Goal: Find specific page/section: Find specific page/section

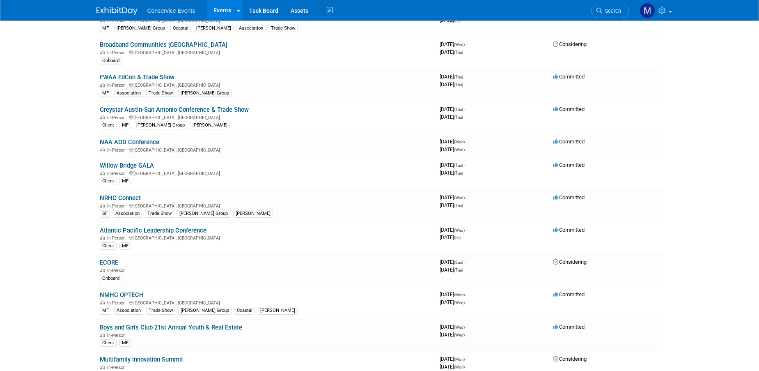
scroll to position [1054, 0]
click at [126, 293] on link "NMHC OPTECH" at bounding box center [122, 294] width 44 height 7
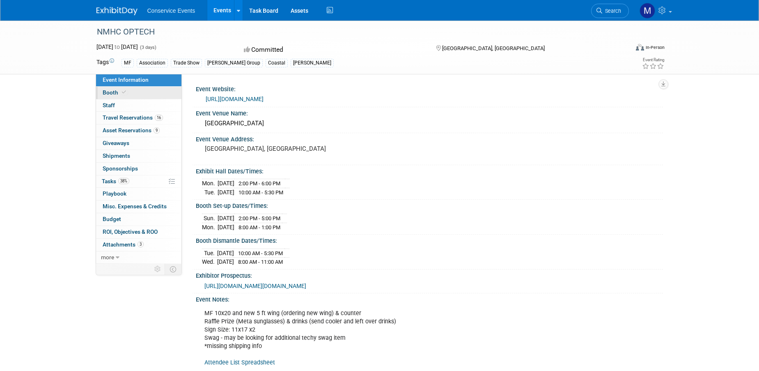
click at [111, 93] on span "Booth" at bounding box center [115, 92] width 25 height 7
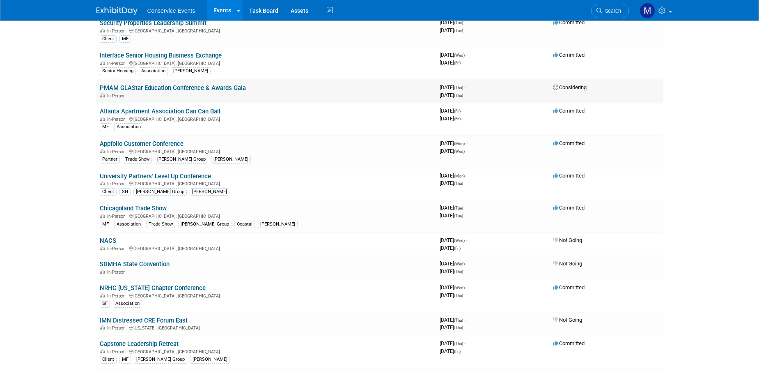
scroll to position [141, 0]
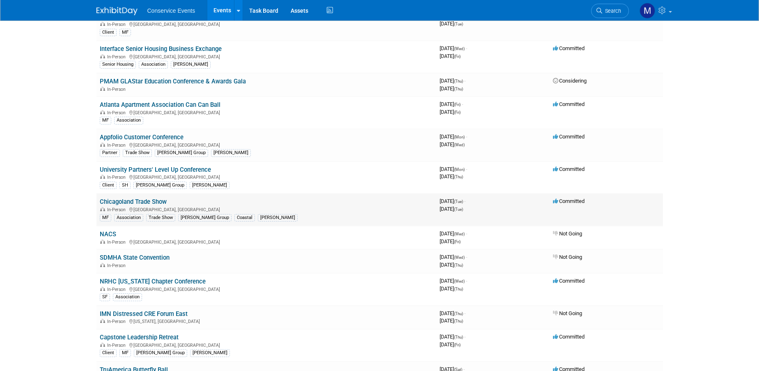
click at [151, 200] on link "Chicagoland Trade Show" at bounding box center [133, 201] width 67 height 7
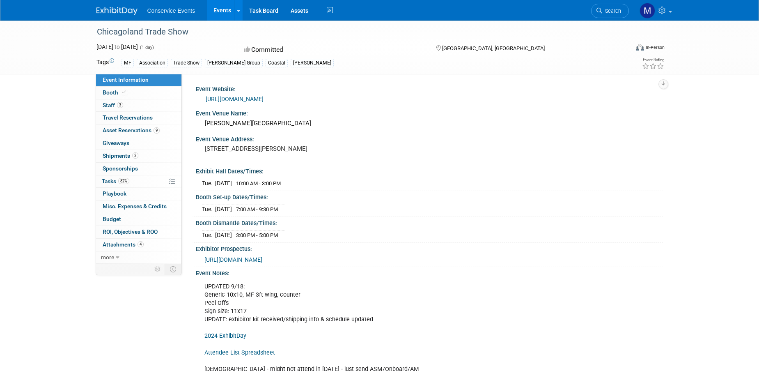
click at [264, 100] on link "https://www.caapts.org/events/2025-caa-trade-show-and-education-conference" at bounding box center [235, 99] width 58 height 7
click at [132, 91] on link "Booth" at bounding box center [138, 93] width 85 height 12
